Goal: Information Seeking & Learning: Find specific page/section

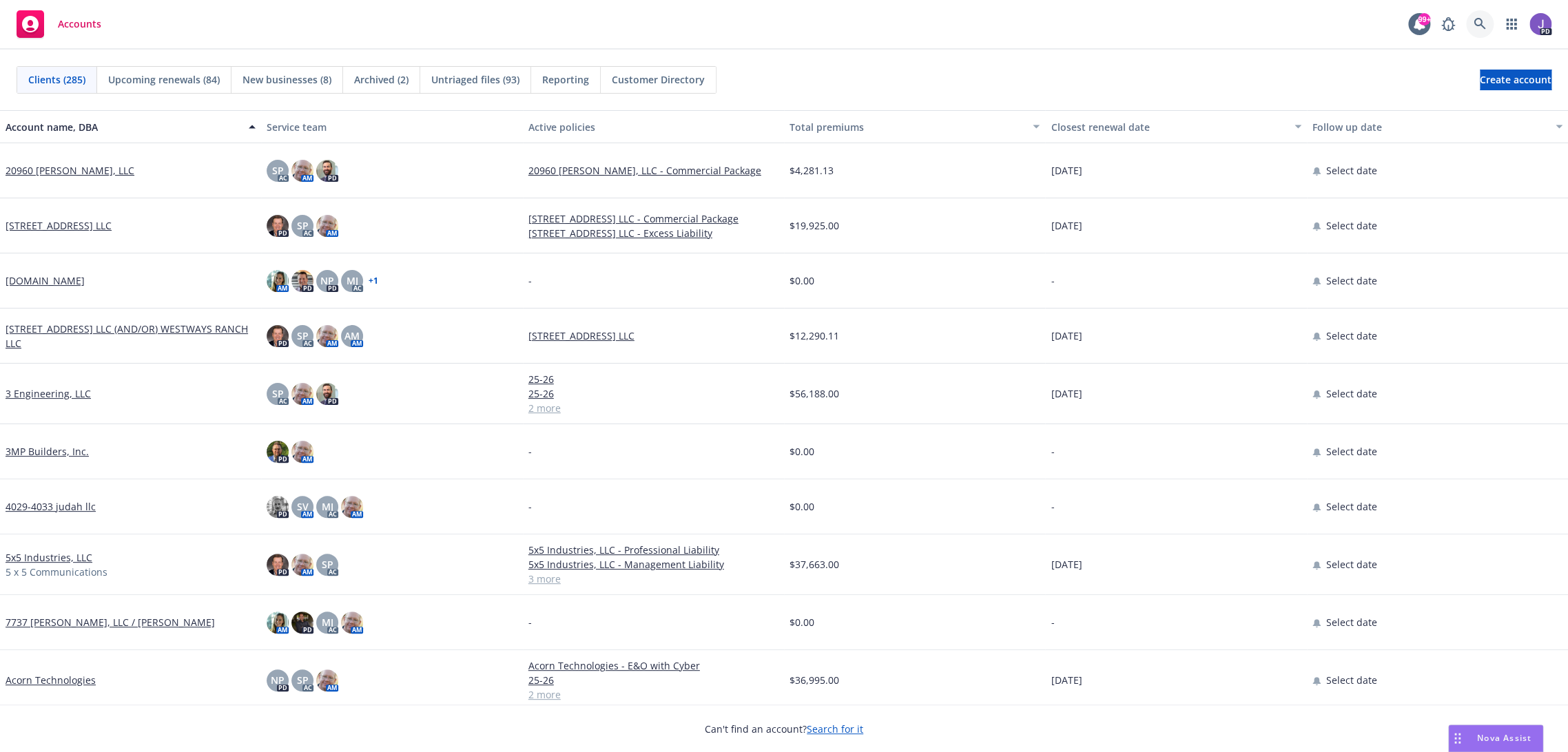
click at [1478, 22] on icon at bounding box center [1479, 24] width 13 height 13
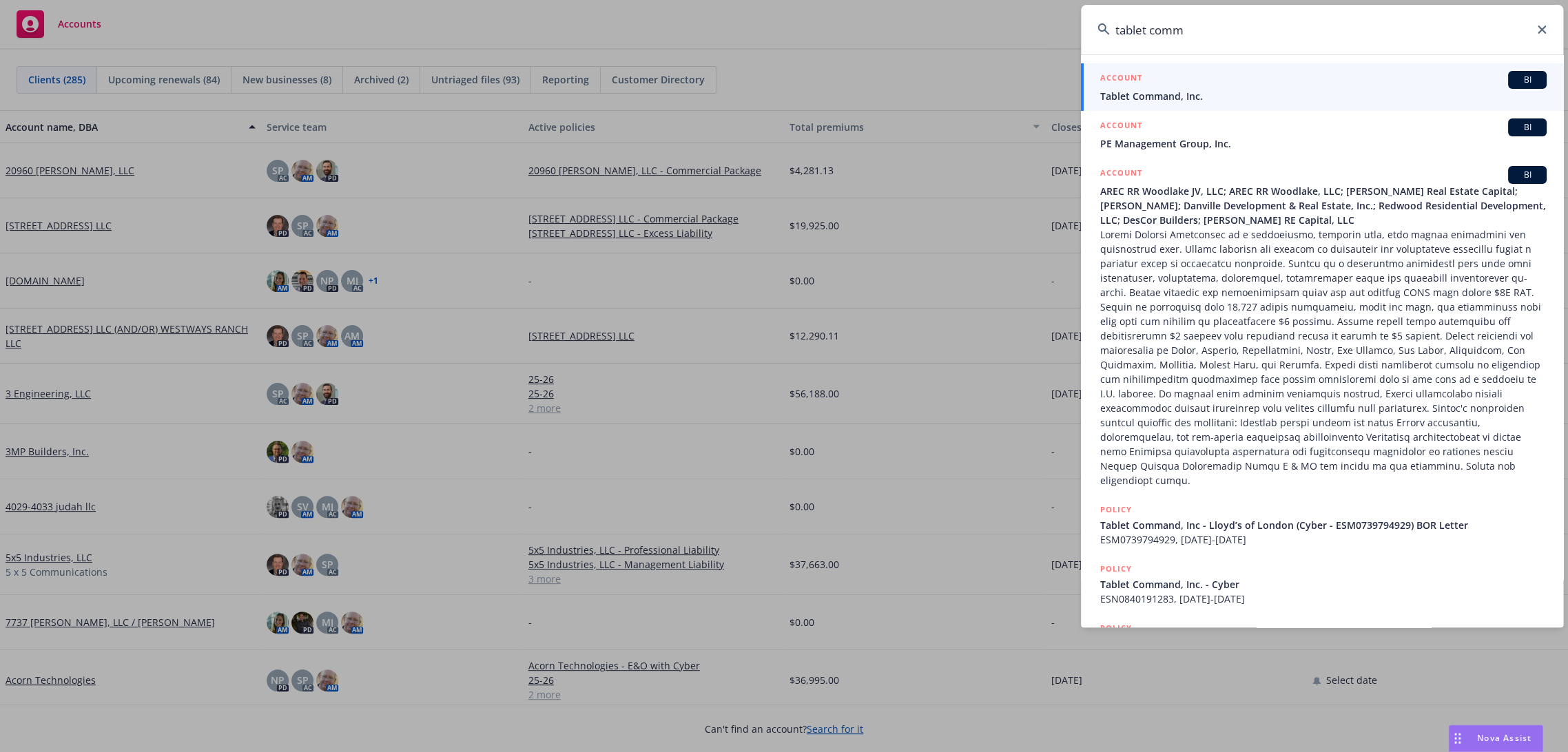
type input "tablet com"
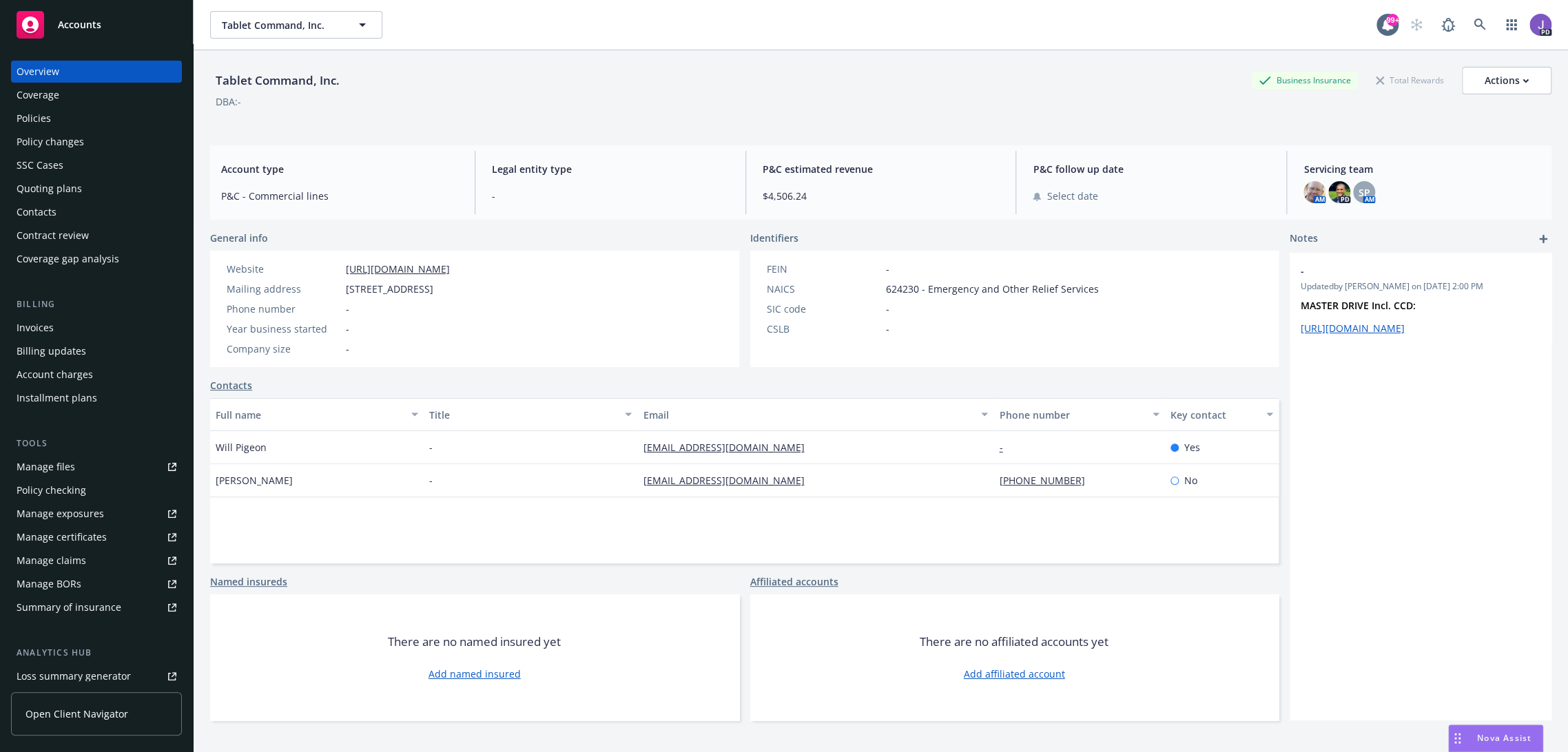
click at [51, 122] on div "Policies" at bounding box center [96, 119] width 160 height 22
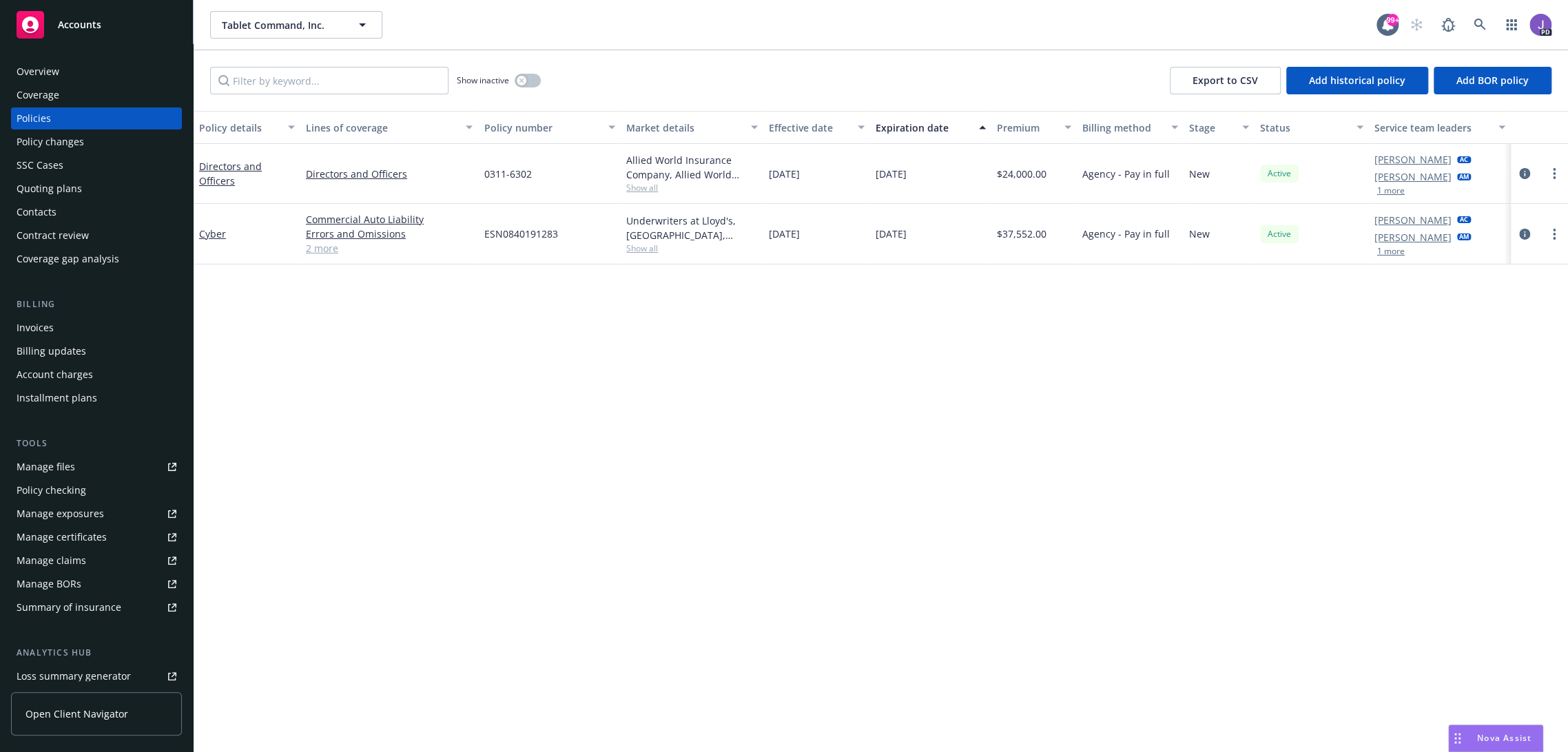
click at [320, 252] on link "2 more" at bounding box center [389, 248] width 167 height 15
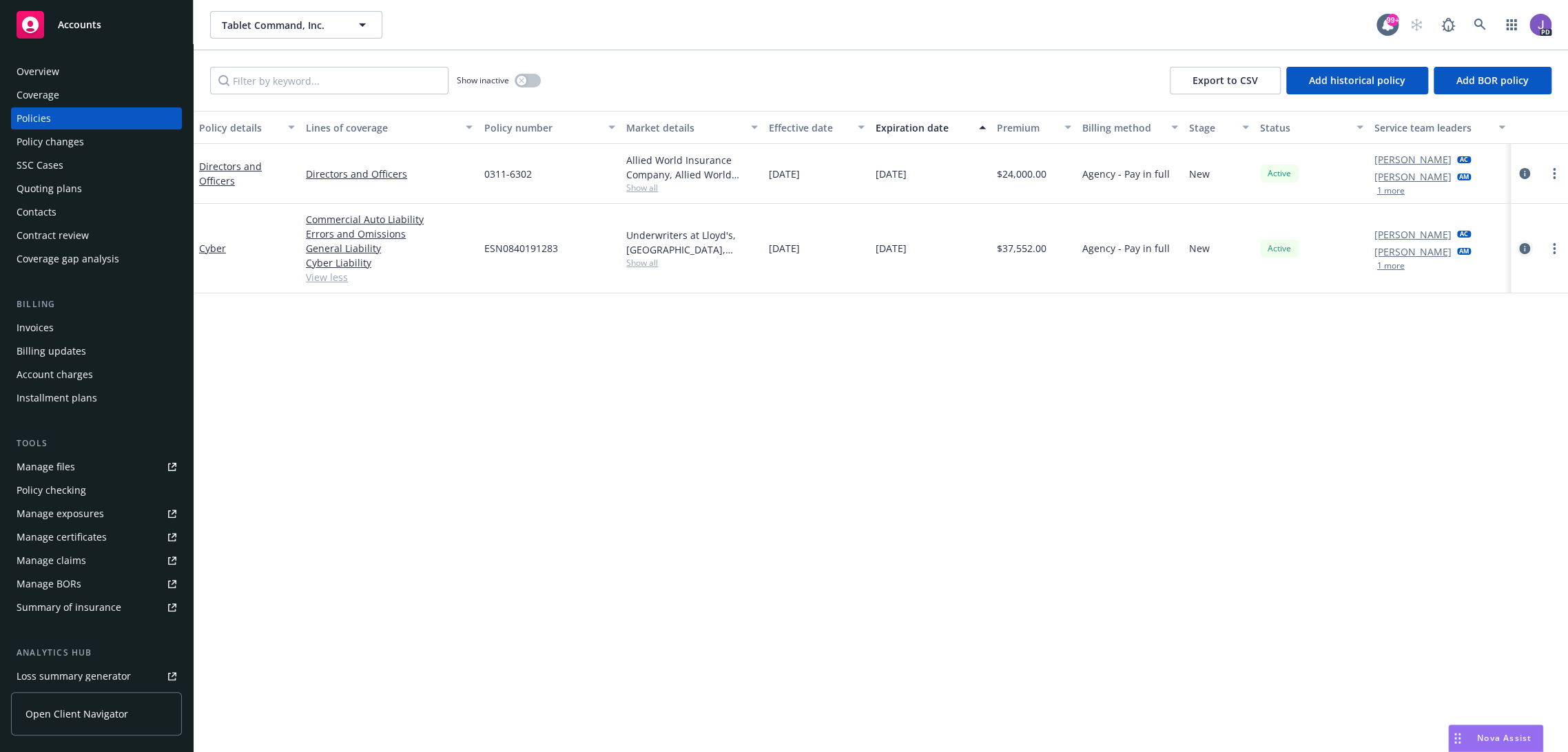
click at [1519, 244] on icon "circleInformation" at bounding box center [1524, 248] width 11 height 11
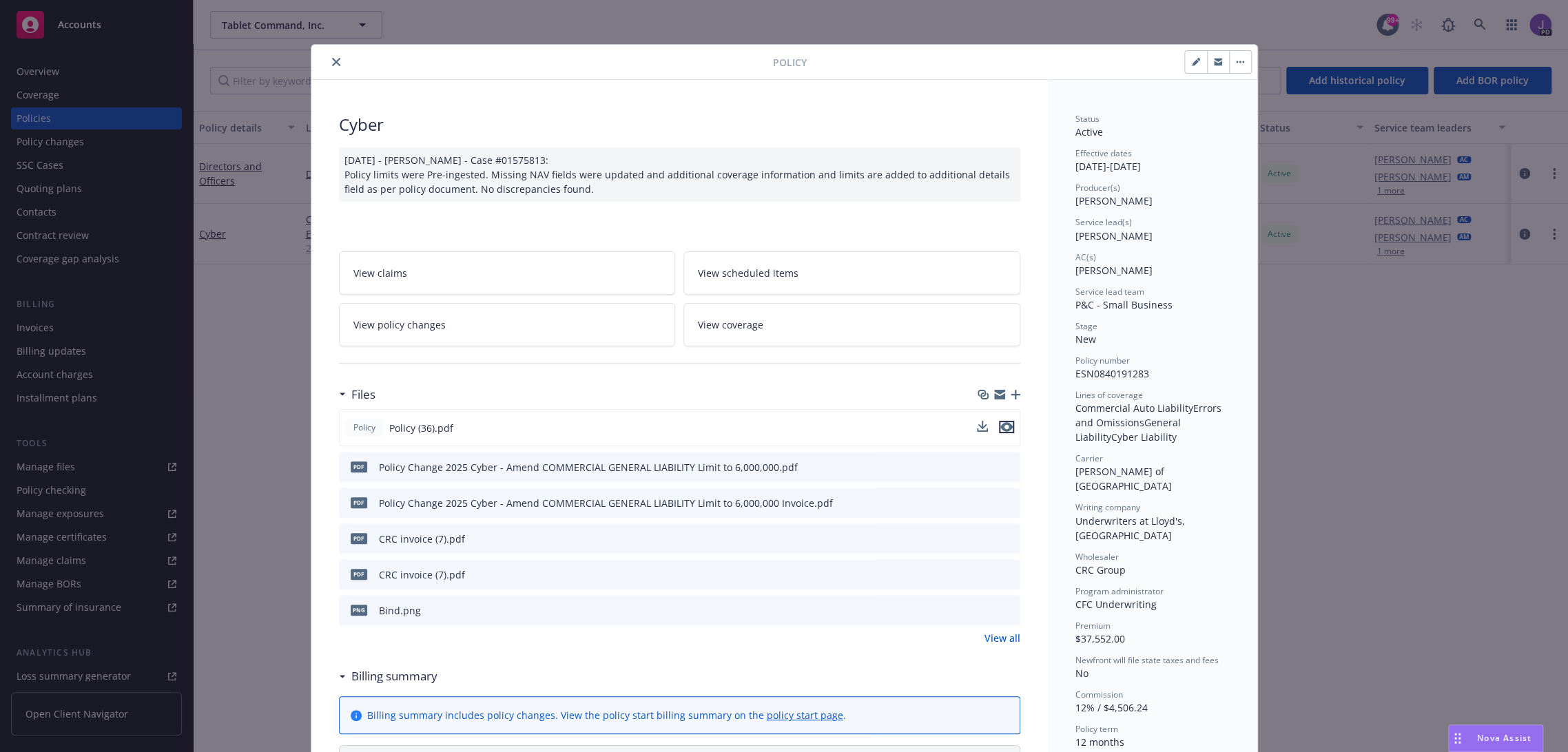
click at [1001, 422] on icon "preview file" at bounding box center [1006, 426] width 13 height 9
drag, startPoint x: 329, startPoint y: 65, endPoint x: 359, endPoint y: 54, distance: 32.0
click at [332, 65] on icon "close" at bounding box center [336, 62] width 9 height 9
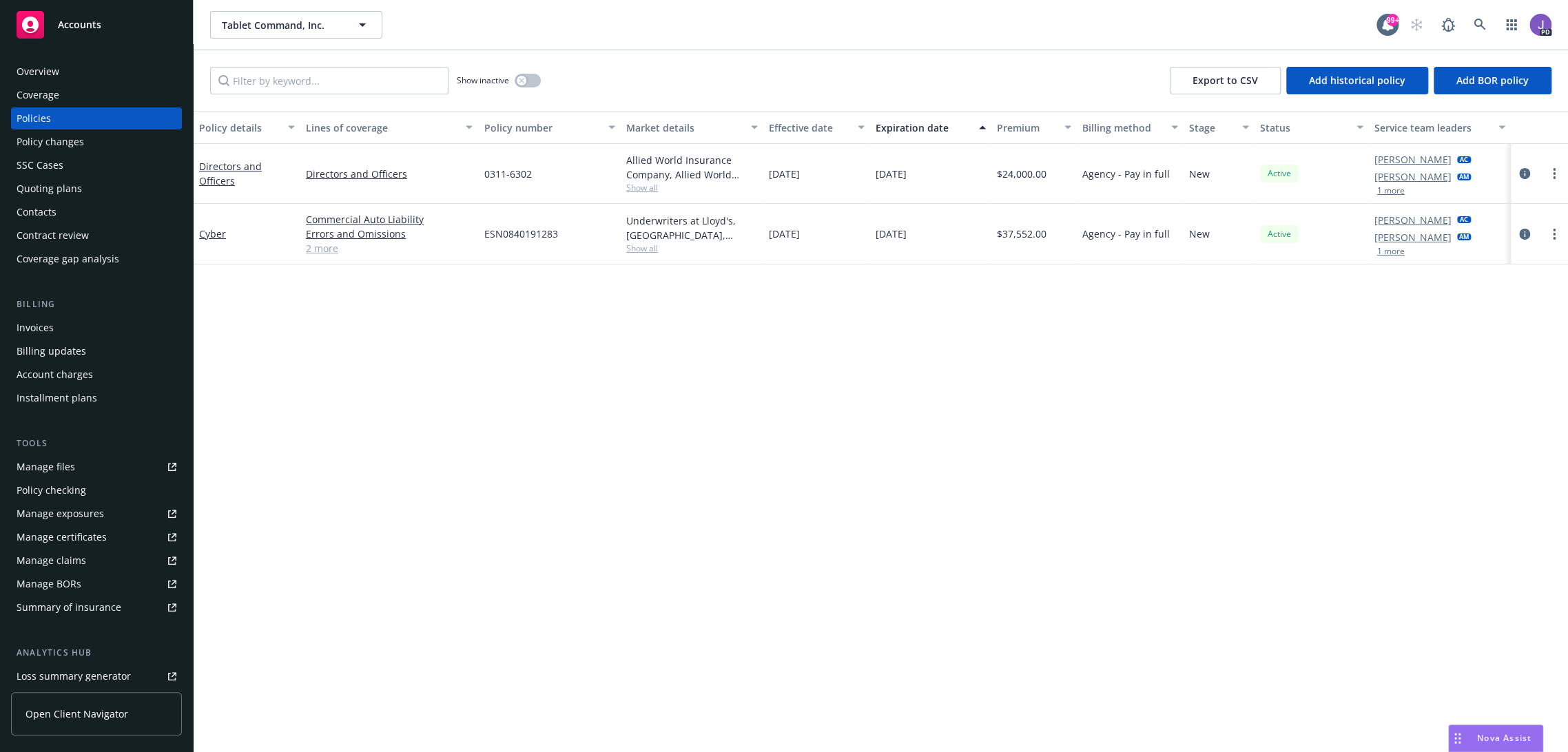
click at [318, 254] on link "2 more" at bounding box center [389, 248] width 167 height 15
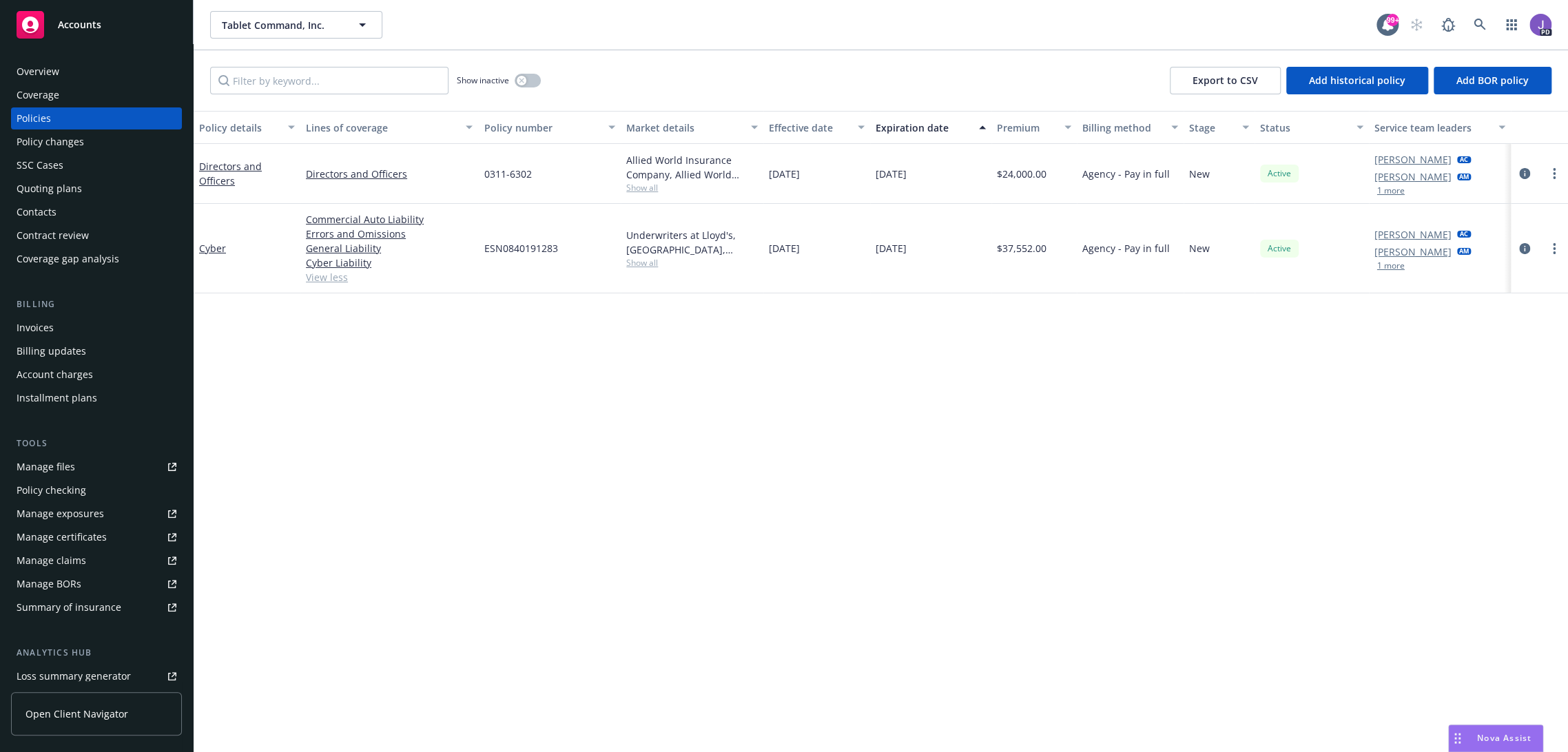
click at [636, 186] on span "Show all" at bounding box center [692, 188] width 132 height 12
click at [471, 351] on div "Policy details Lines of coverage Policy number Market details Effective date Ex…" at bounding box center [880, 432] width 1374 height 642
click at [1519, 172] on icon "circleInformation" at bounding box center [1524, 173] width 11 height 11
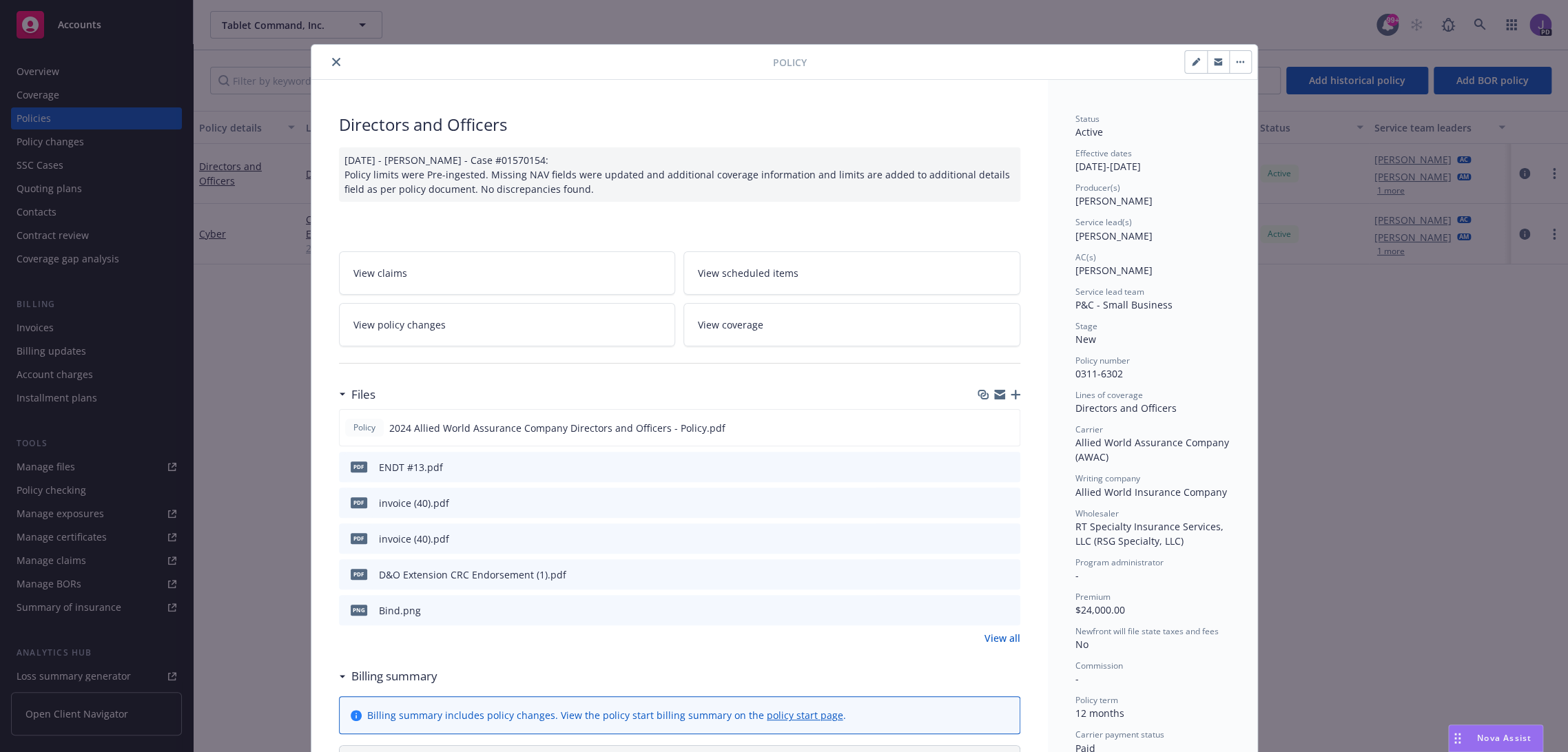
drag, startPoint x: 1003, startPoint y: 422, endPoint x: 806, endPoint y: 395, distance: 198.8
click at [1003, 422] on icon "preview file" at bounding box center [1006, 426] width 13 height 9
click at [332, 64] on icon "close" at bounding box center [336, 62] width 9 height 9
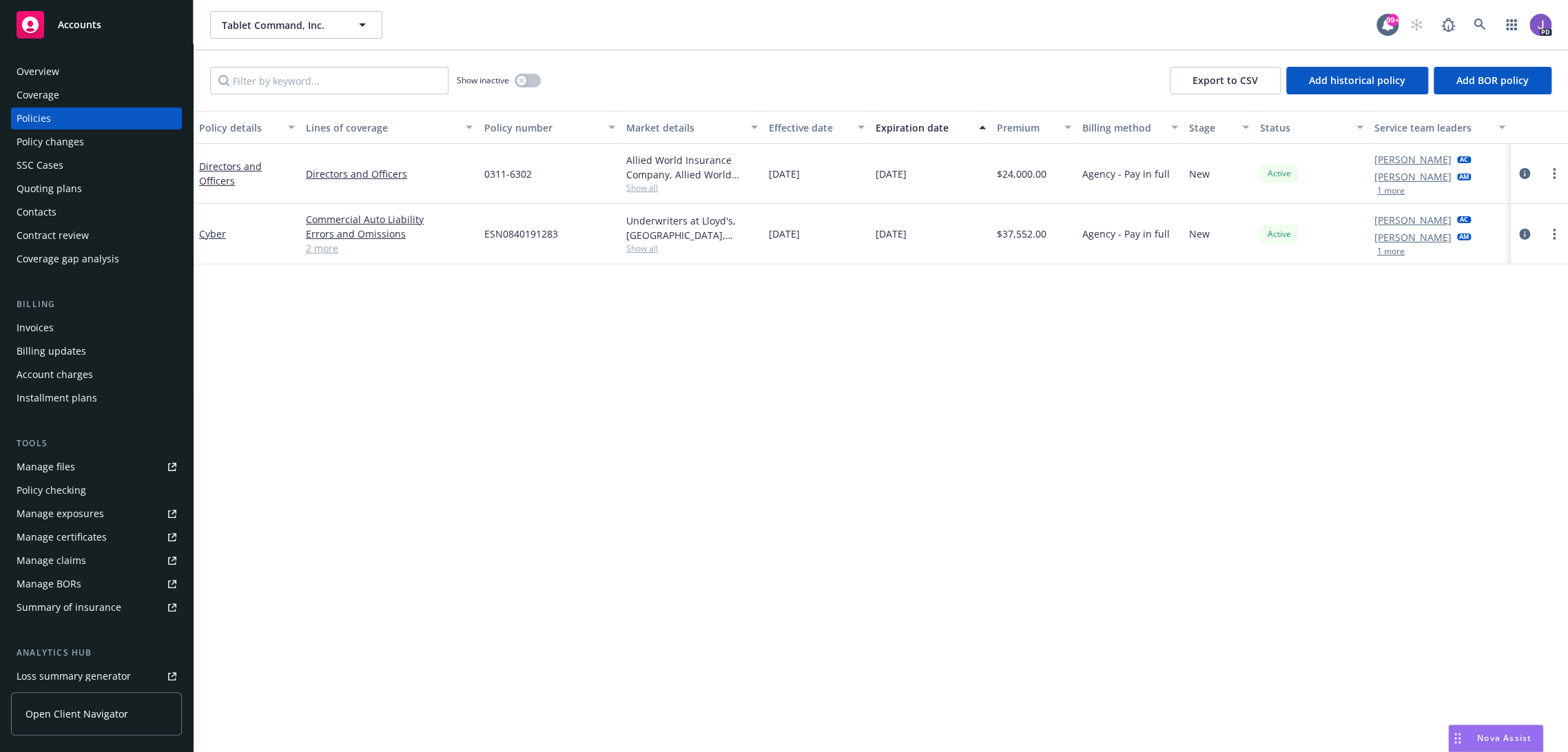
drag, startPoint x: 1030, startPoint y: 232, endPoint x: 973, endPoint y: 236, distance: 57.1
click at [973, 236] on div "Cyber Commercial Auto Liability Errors and Omissions General Liability Cyber Li…" at bounding box center [880, 233] width 1374 height 61
click at [1023, 219] on div "$37,552.00" at bounding box center [1034, 233] width 85 height 61
drag, startPoint x: 1007, startPoint y: 236, endPoint x: 992, endPoint y: 238, distance: 15.1
click at [997, 238] on span "$37,552.00" at bounding box center [1022, 233] width 50 height 15
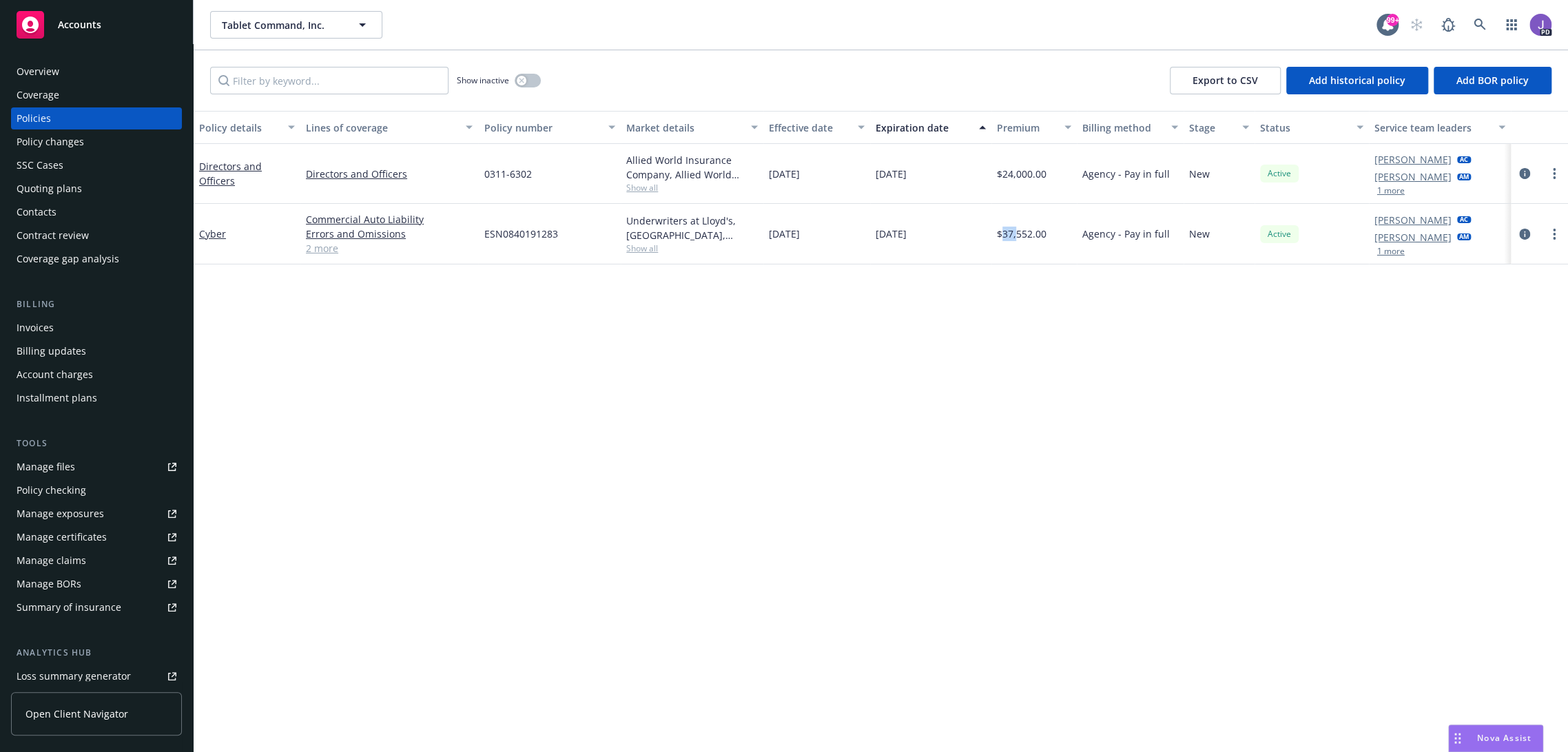
click at [999, 246] on div "$37,552.00" at bounding box center [1034, 233] width 85 height 61
drag, startPoint x: 1035, startPoint y: 233, endPoint x: 970, endPoint y: 234, distance: 65.0
click at [969, 234] on div "Cyber Commercial Auto Liability Errors and Omissions General Liability Cyber Li…" at bounding box center [880, 233] width 1374 height 61
click at [1002, 271] on div "Policy details Lines of coverage Policy number Market details Effective date Ex…" at bounding box center [880, 432] width 1374 height 642
